Goal: Transaction & Acquisition: Purchase product/service

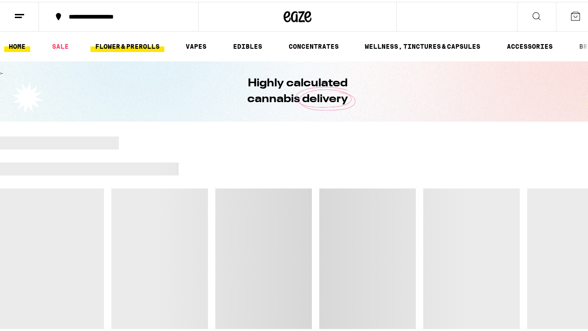
click at [124, 45] on link "FLOWER & PREROLLS" at bounding box center [128, 44] width 74 height 11
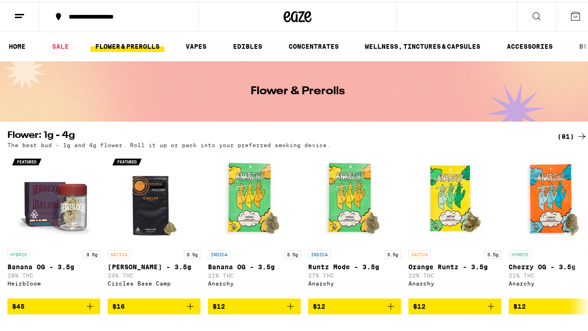
click at [123, 41] on link "FLOWER & PREROLLS" at bounding box center [128, 44] width 74 height 11
click at [68, 43] on link "SALE" at bounding box center [60, 44] width 26 height 11
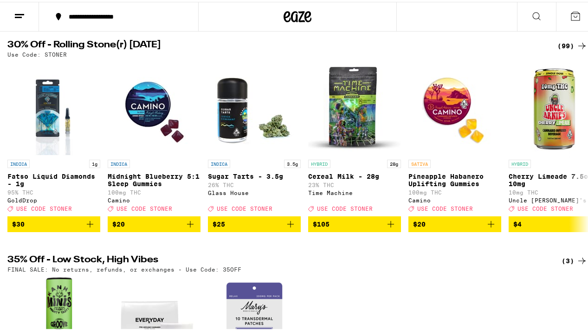
scroll to position [92, 0]
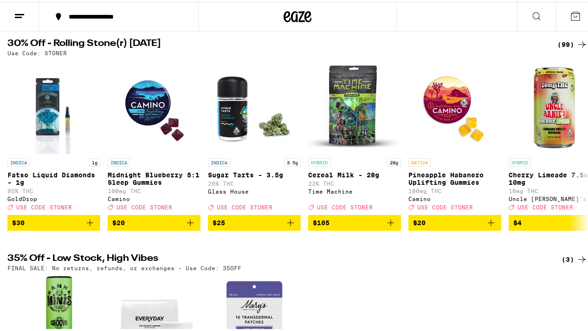
click at [563, 37] on div "(99)" at bounding box center [572, 42] width 30 height 11
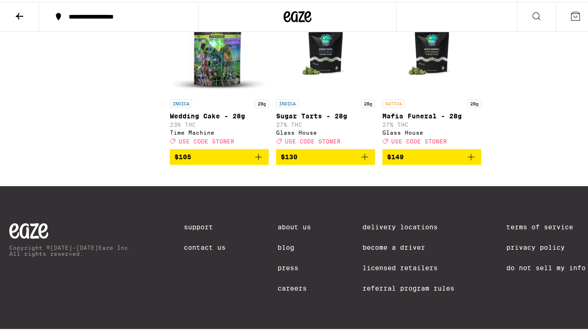
scroll to position [4510, 0]
click at [19, 22] on button at bounding box center [19, 14] width 39 height 29
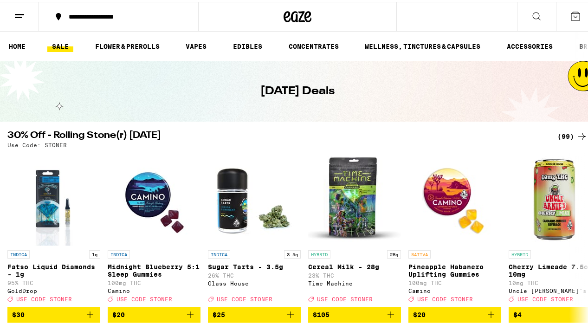
click at [106, 35] on ul "HOME SALE FLOWER & PREROLLS VAPES EDIBLES CONCENTRATES WELLNESS, TINCTURES & CA…" at bounding box center [297, 45] width 595 height 30
click at [105, 43] on link "FLOWER & PREROLLS" at bounding box center [128, 44] width 74 height 11
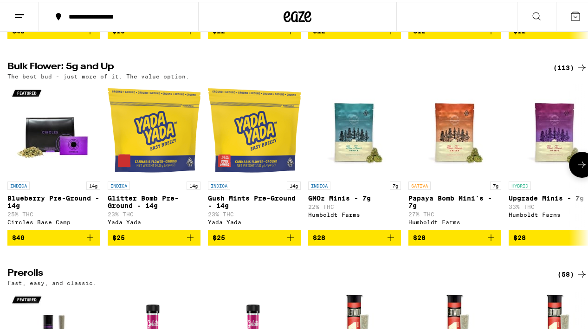
scroll to position [278, 0]
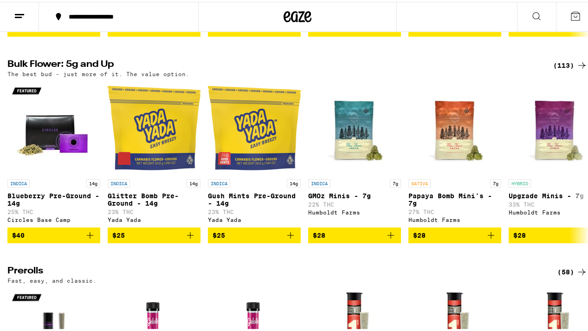
click at [567, 69] on div "(113)" at bounding box center [570, 63] width 34 height 11
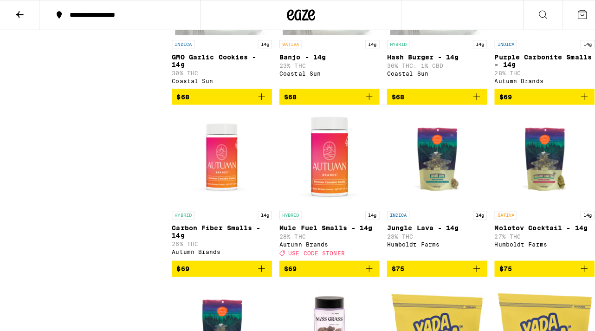
scroll to position [2738, 0]
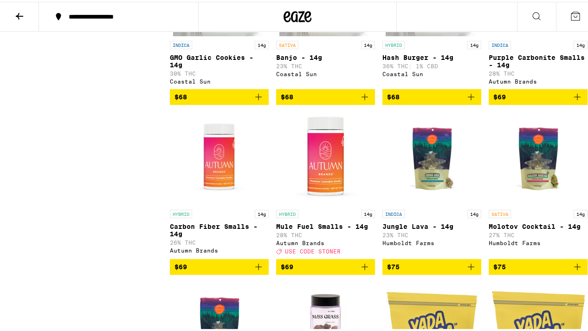
click at [263, 103] on button "$68" at bounding box center [219, 95] width 99 height 16
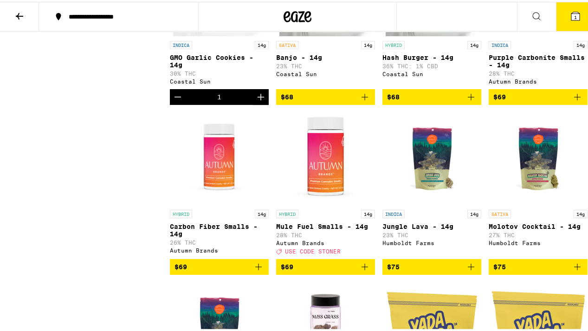
click at [584, 13] on button "1" at bounding box center [575, 14] width 39 height 29
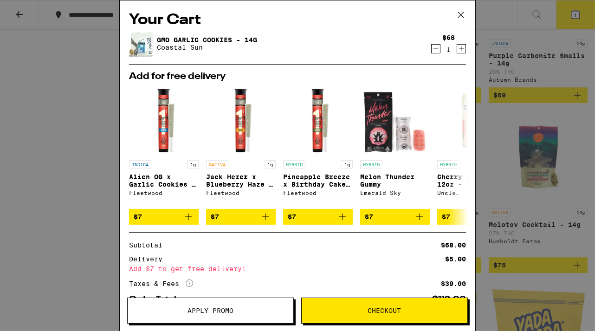
click at [367, 309] on span "Checkout" at bounding box center [385, 310] width 166 height 6
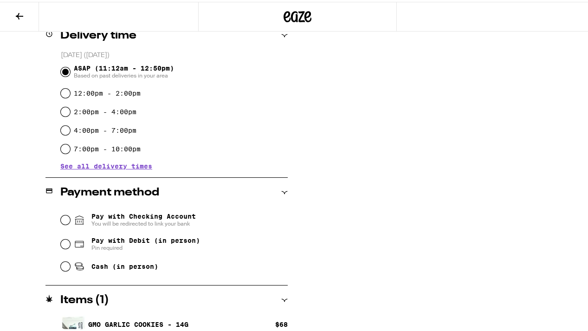
scroll to position [255, 0]
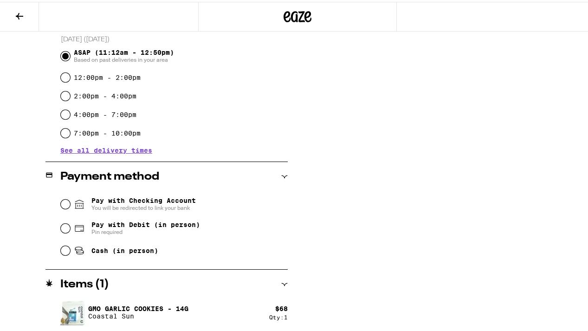
click at [77, 248] on icon at bounding box center [78, 246] width 7 height 3
click at [70, 248] on input "Cash (in person)" at bounding box center [65, 248] width 9 height 9
radio input "true"
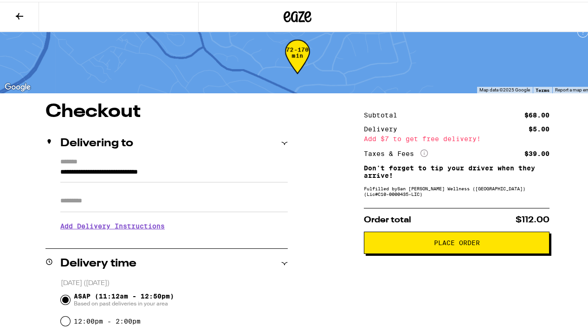
scroll to position [12, 0]
click at [437, 240] on span "Place Order" at bounding box center [457, 241] width 46 height 6
